Goal: Feedback & Contribution: Leave review/rating

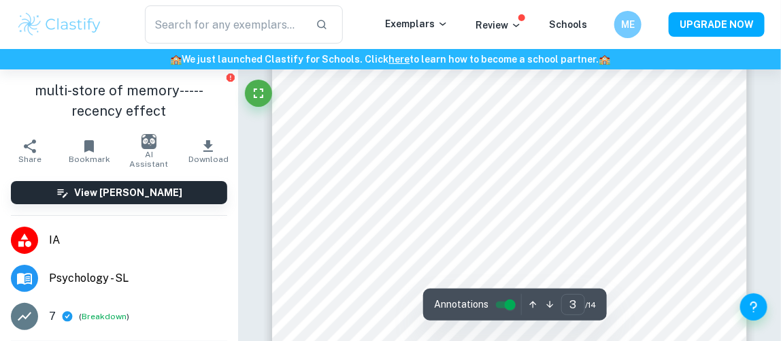
scroll to position [1523, 0]
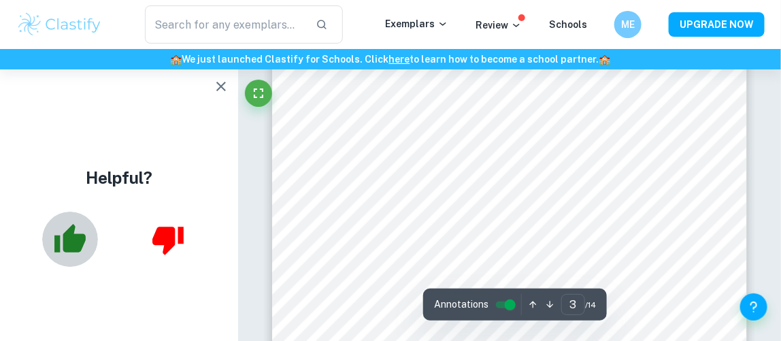
click at [58, 246] on icon "button" at bounding box center [69, 238] width 31 height 29
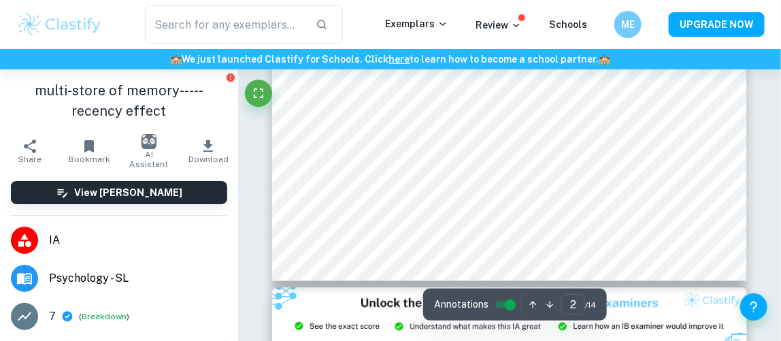
type input "3"
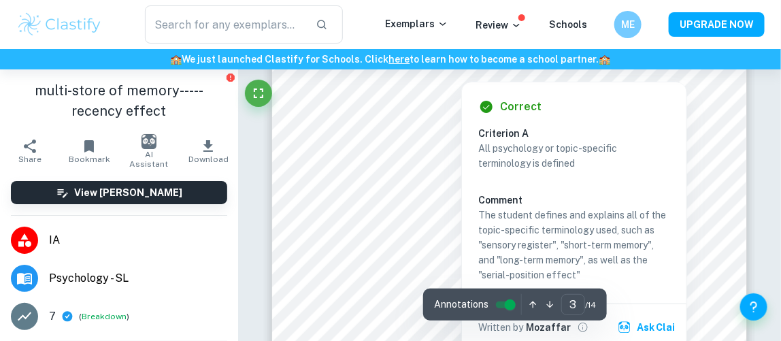
scroll to position [1634, 0]
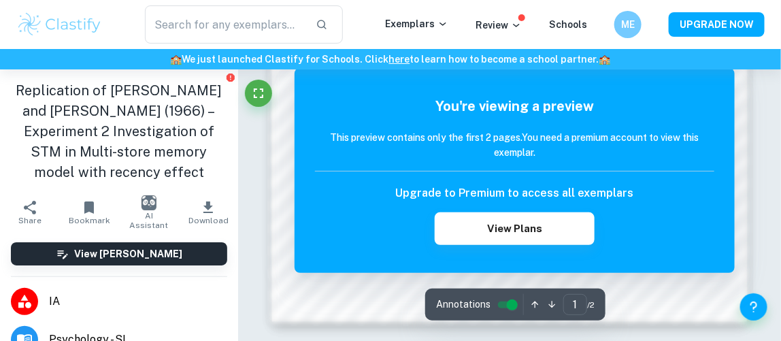
scroll to position [1145, 0]
